Goal: Task Accomplishment & Management: Manage account settings

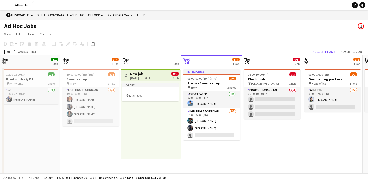
scroll to position [0, 247]
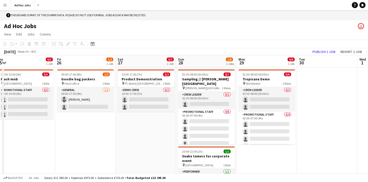
click at [5, 5] on app-icon "Menu" at bounding box center [5, 5] width 4 height 4
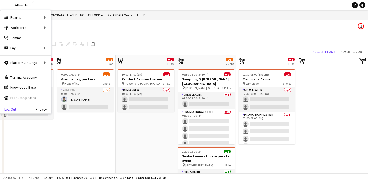
click at [12, 109] on link "Log Out" at bounding box center [8, 109] width 16 height 4
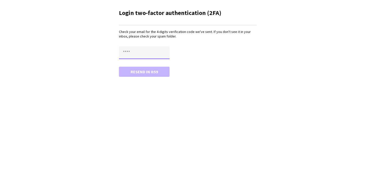
click at [131, 52] on input "text" at bounding box center [144, 52] width 51 height 13
type input "****"
click at [119, 67] on button "Confirm" at bounding box center [144, 72] width 51 height 10
